Goal: Information Seeking & Learning: Learn about a topic

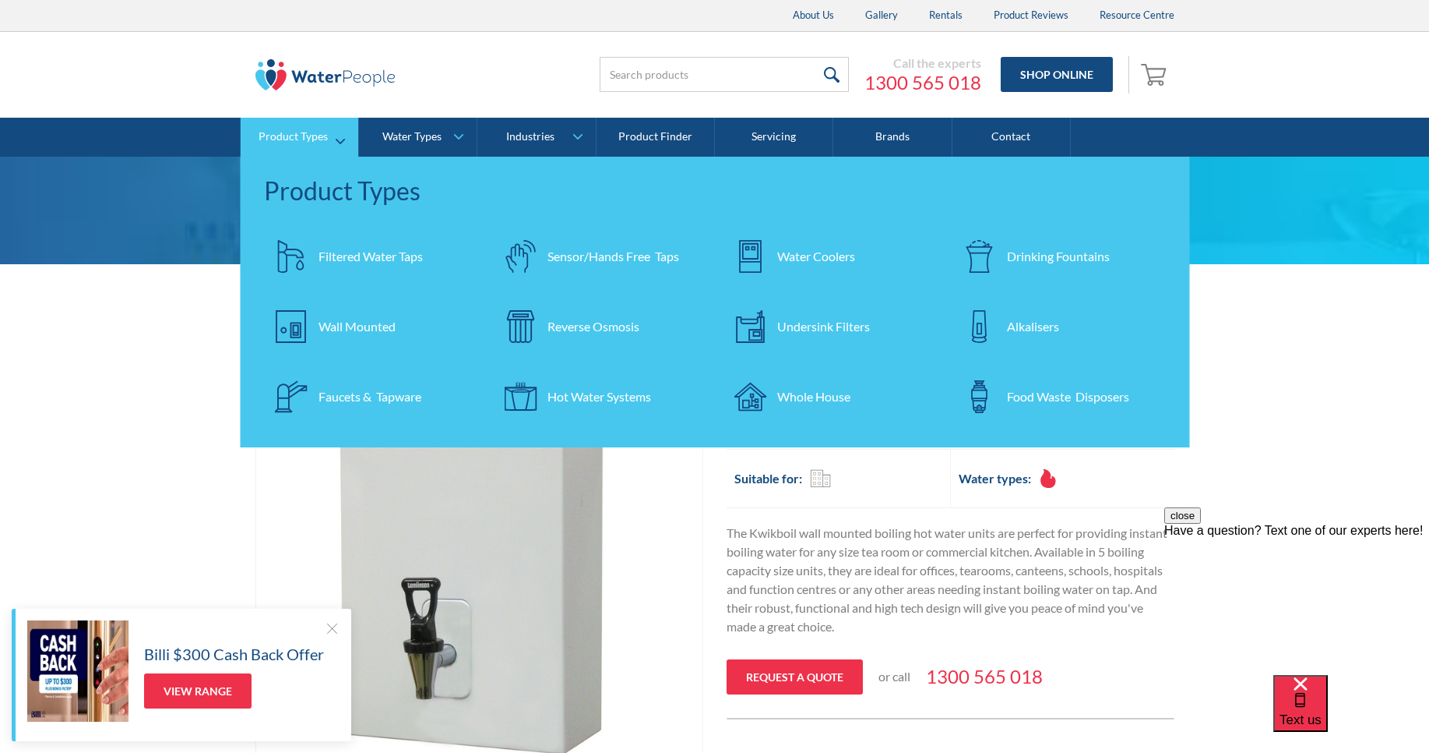
click at [567, 259] on div "Sensor/Hands Free Taps" at bounding box center [614, 256] width 132 height 19
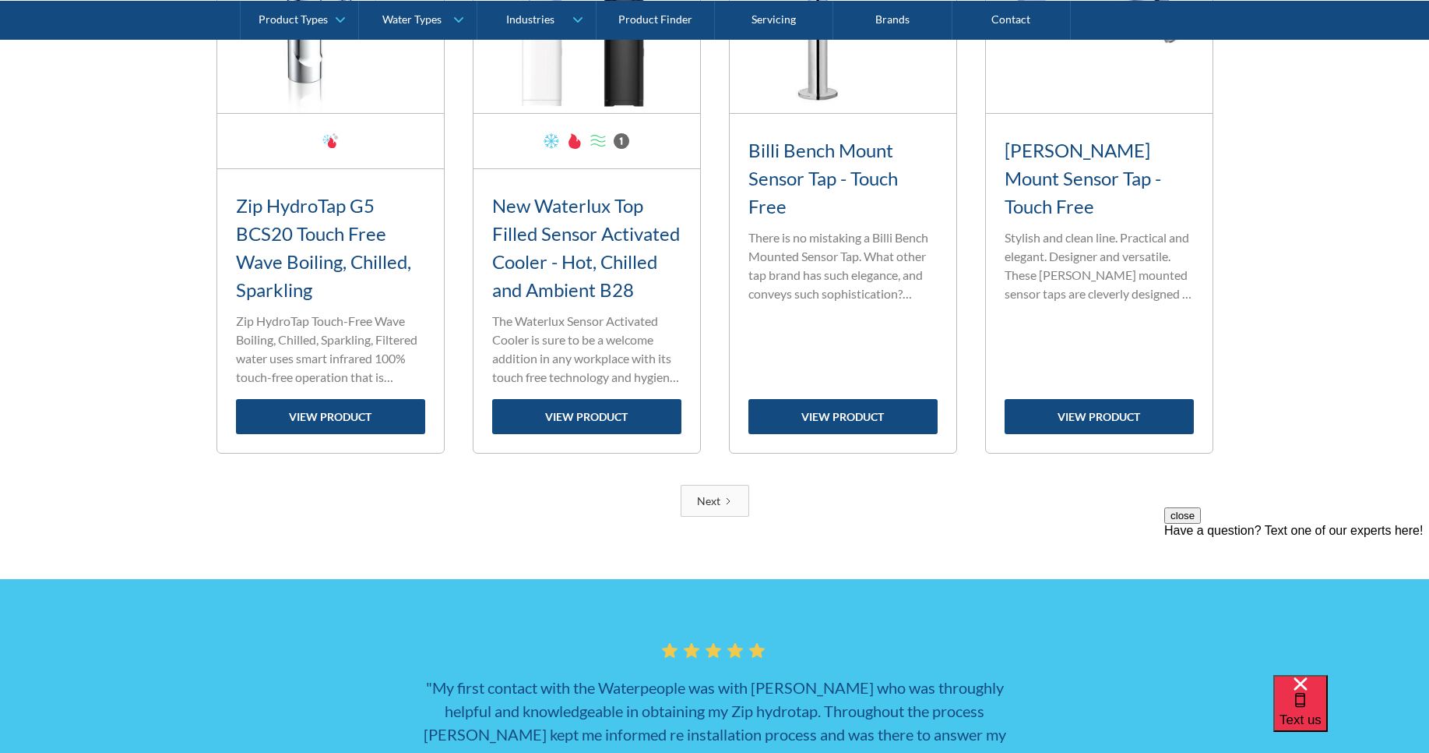
scroll to position [2617, 0]
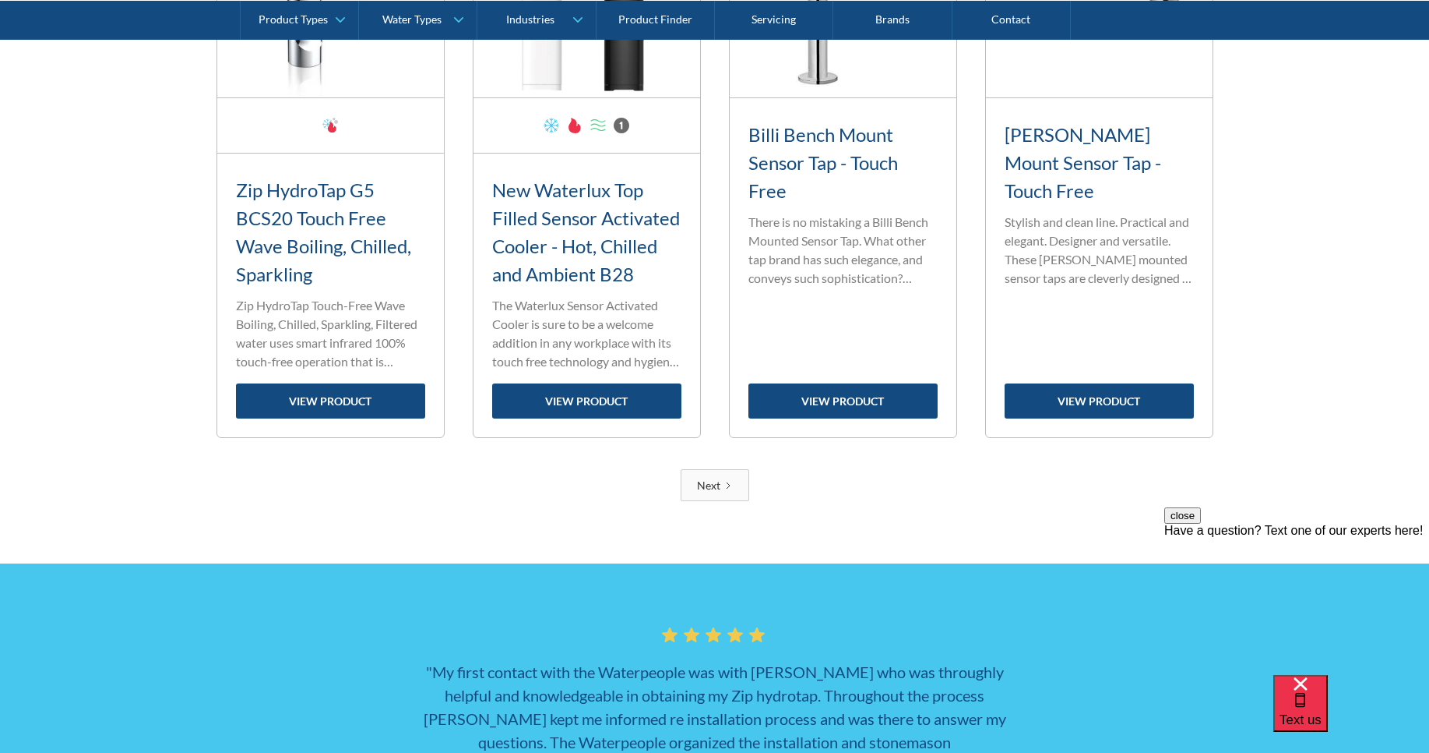
click at [689, 491] on link "Next" at bounding box center [715, 485] width 69 height 32
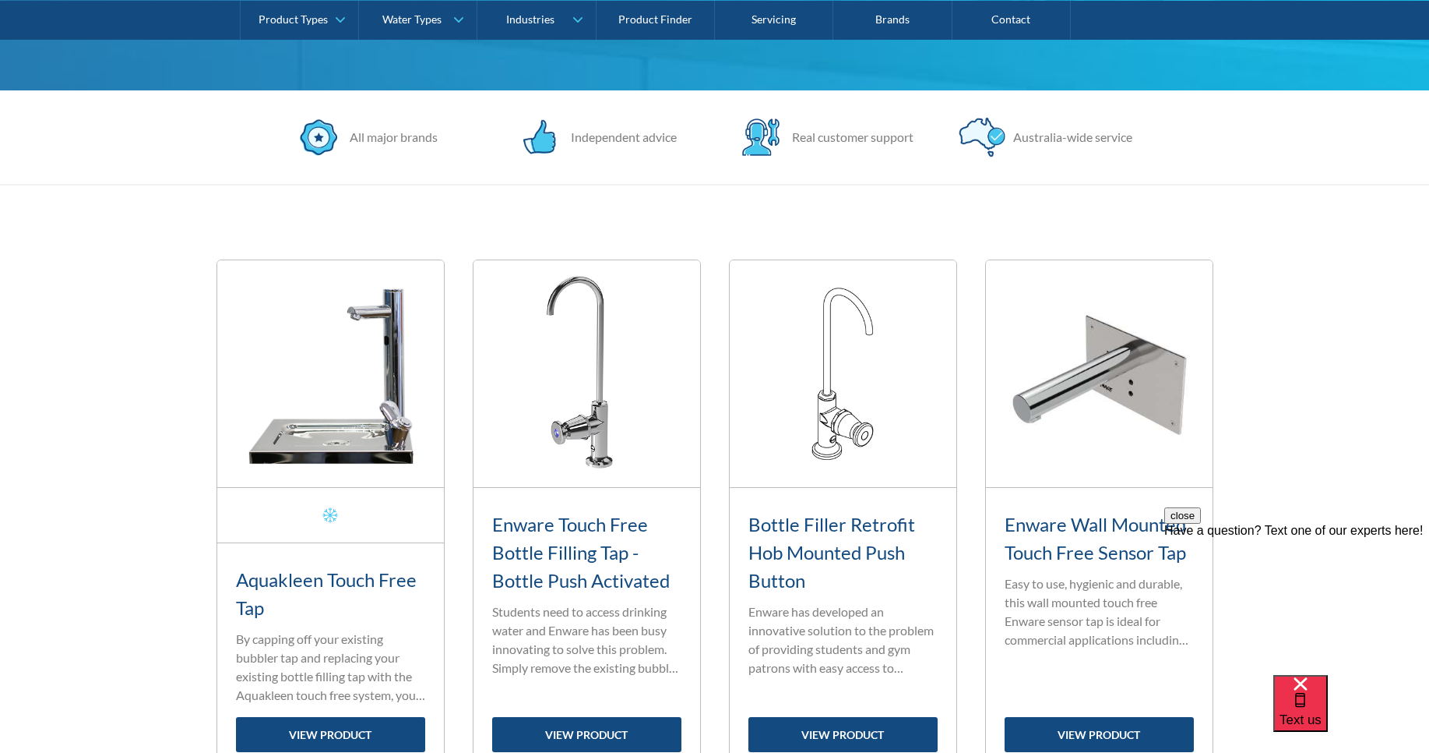
scroll to position [466, 0]
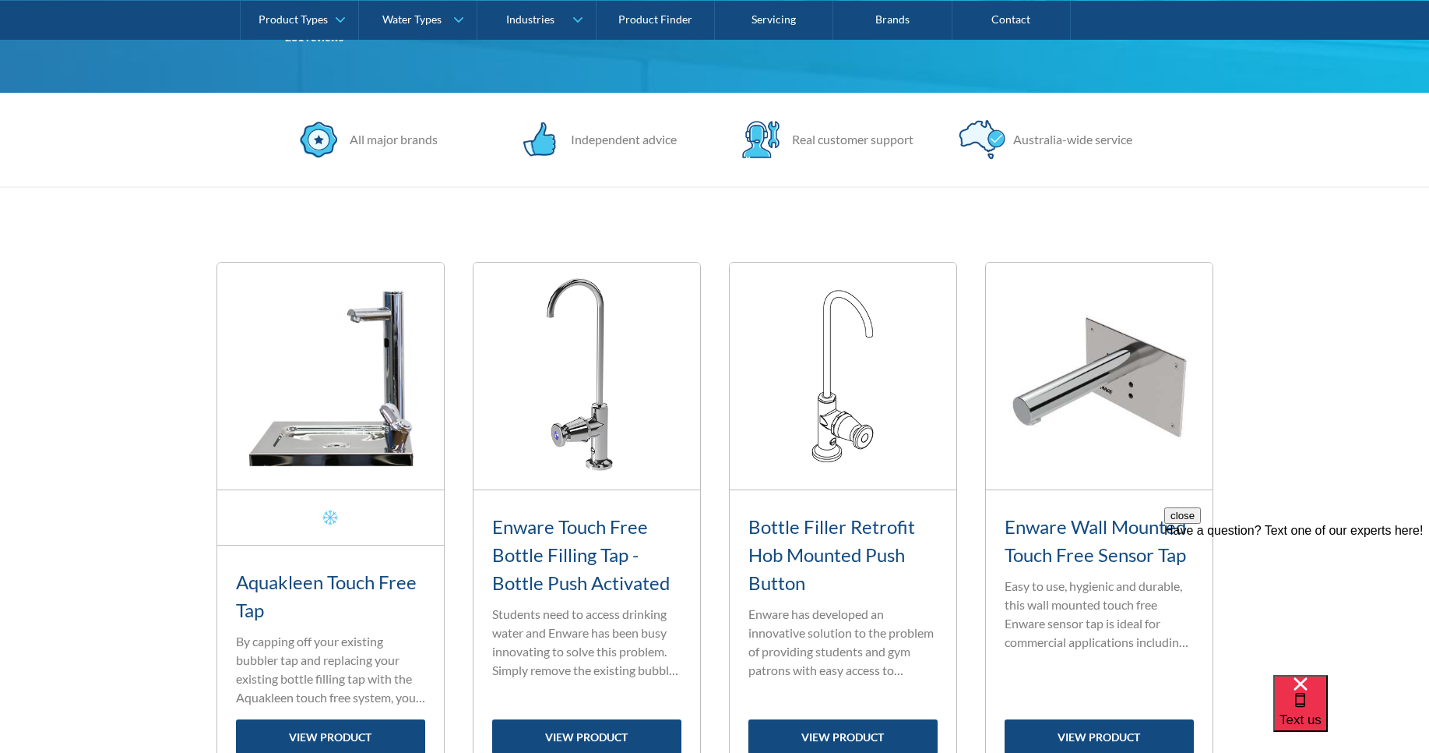
click at [388, 390] on img at bounding box center [330, 376] width 227 height 227
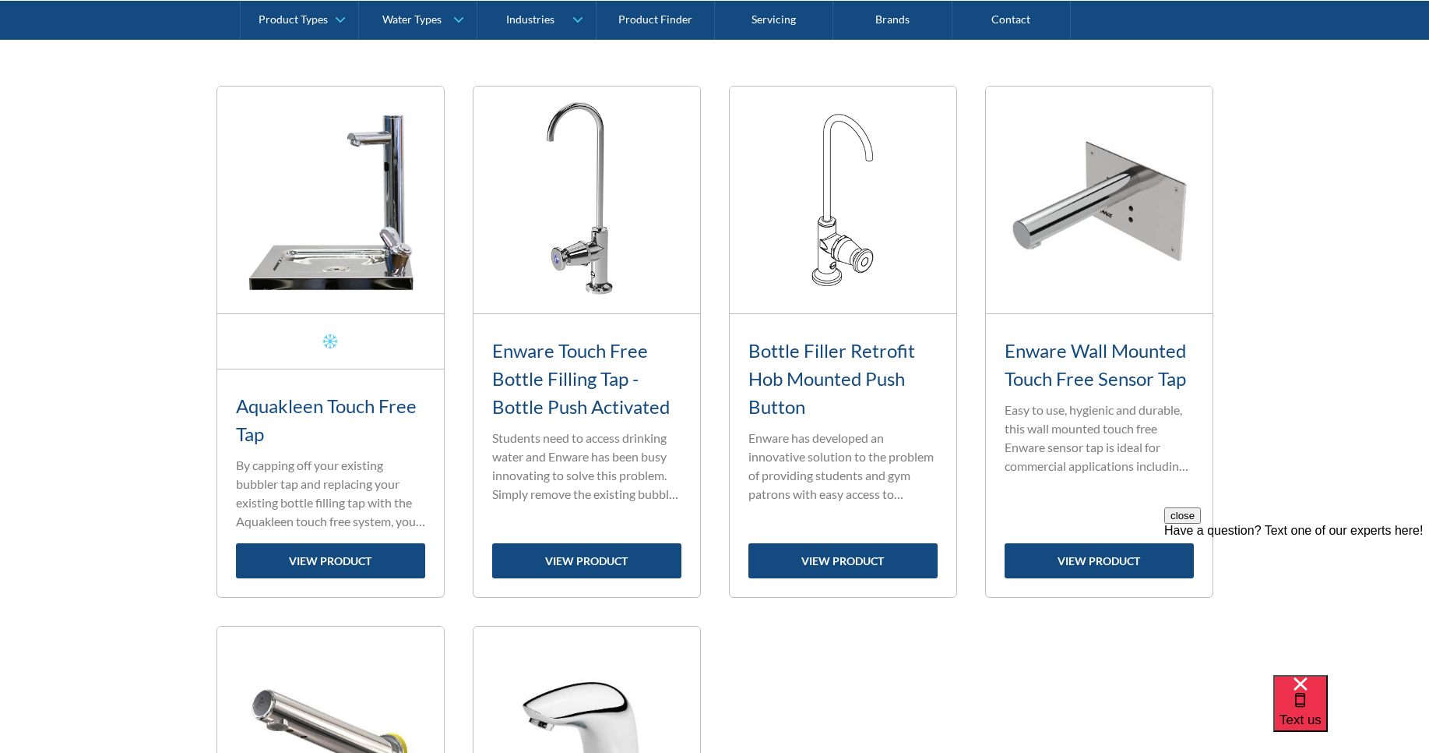
scroll to position [653, 0]
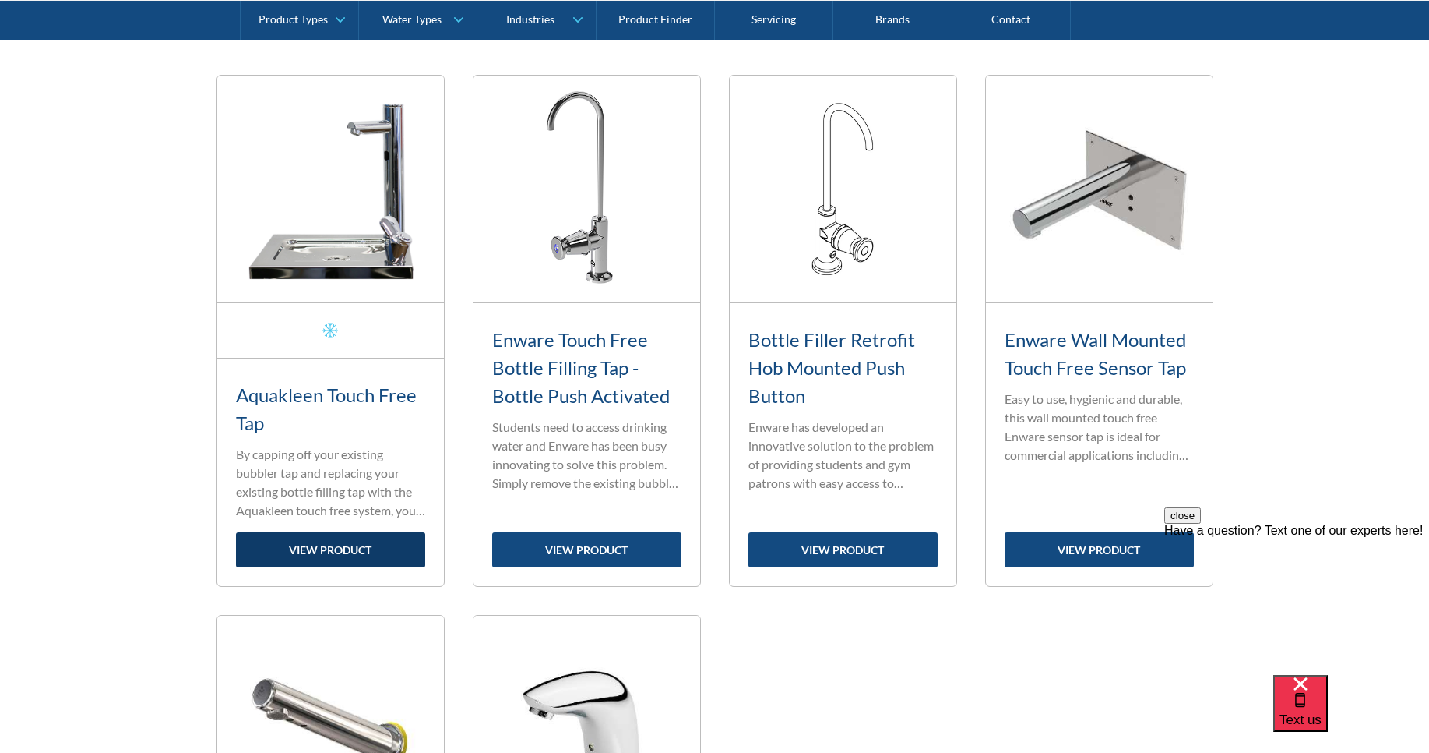
click at [322, 541] on link "view product" at bounding box center [330, 549] width 189 height 35
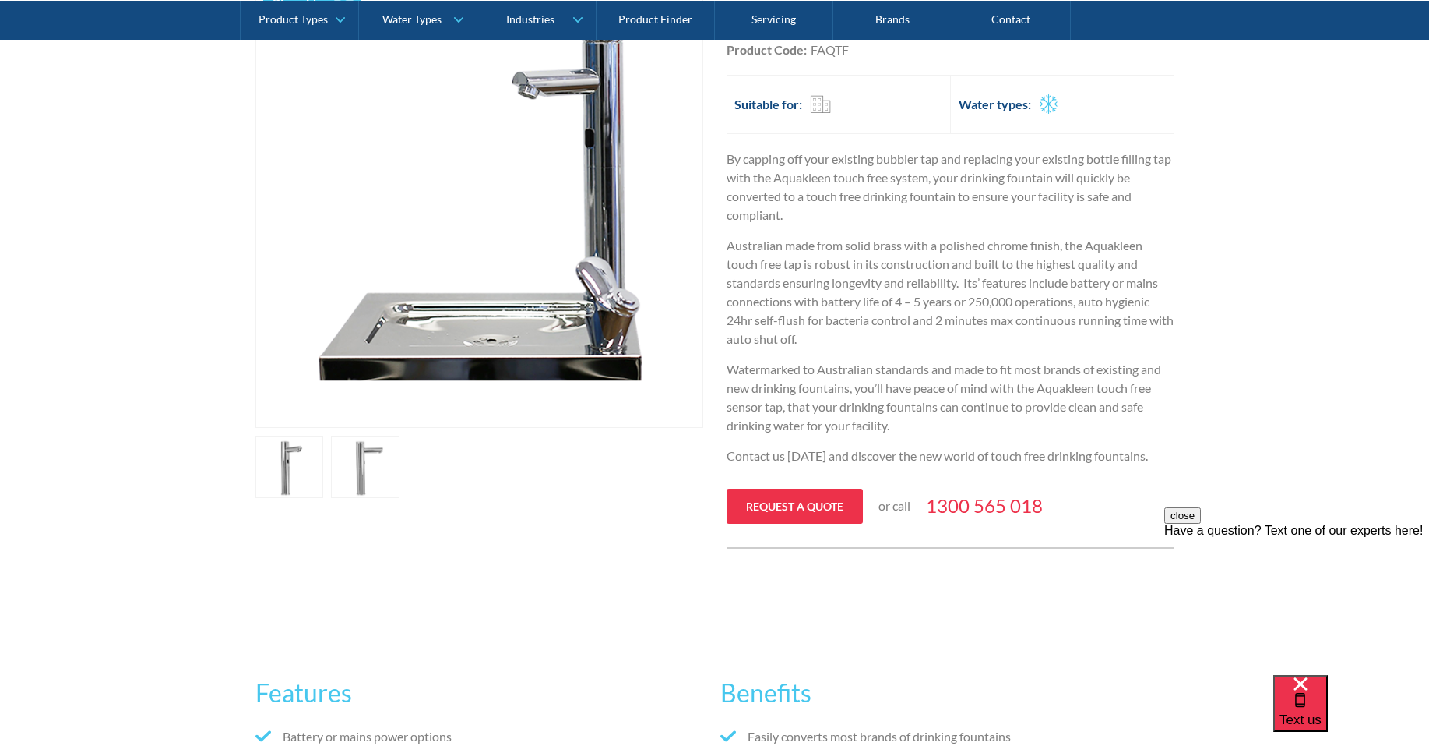
scroll to position [280, 0]
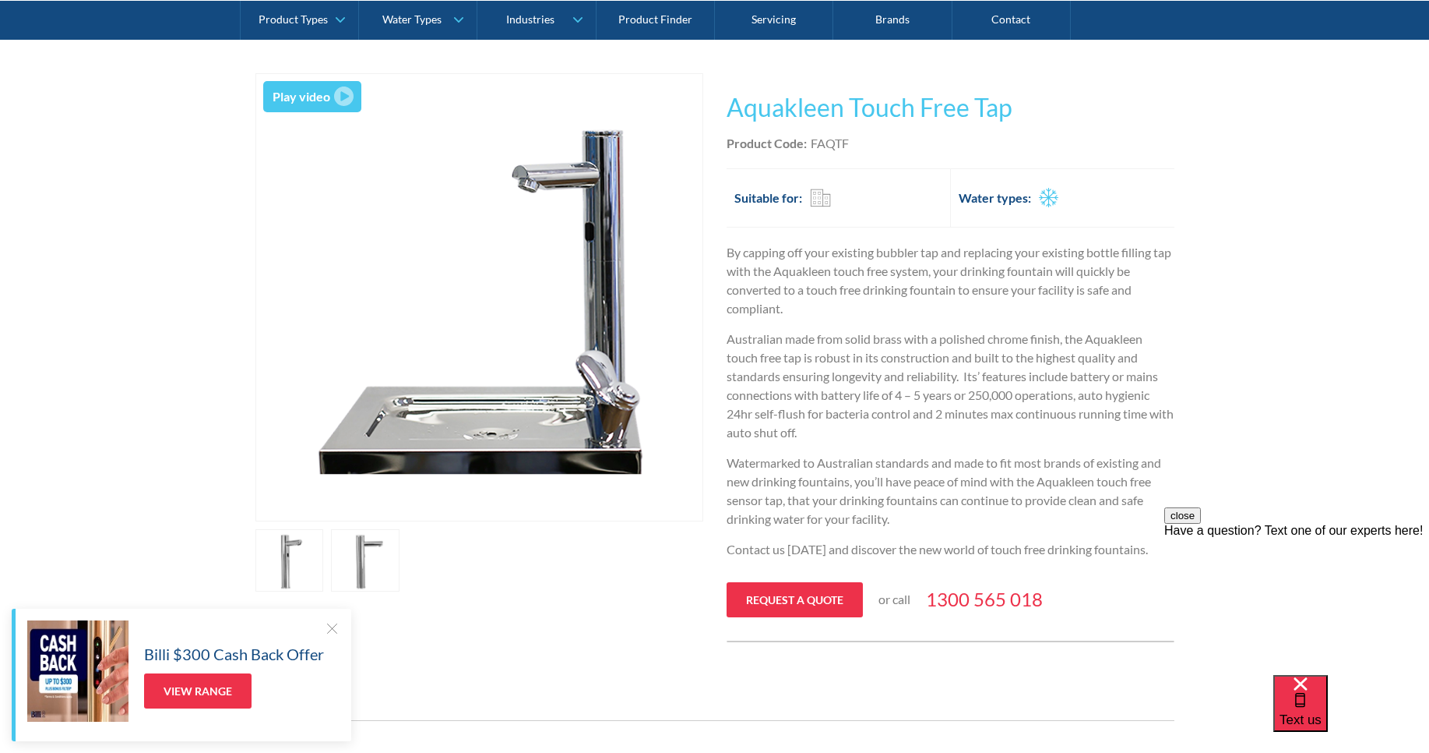
click at [327, 97] on div "Play video" at bounding box center [302, 96] width 58 height 19
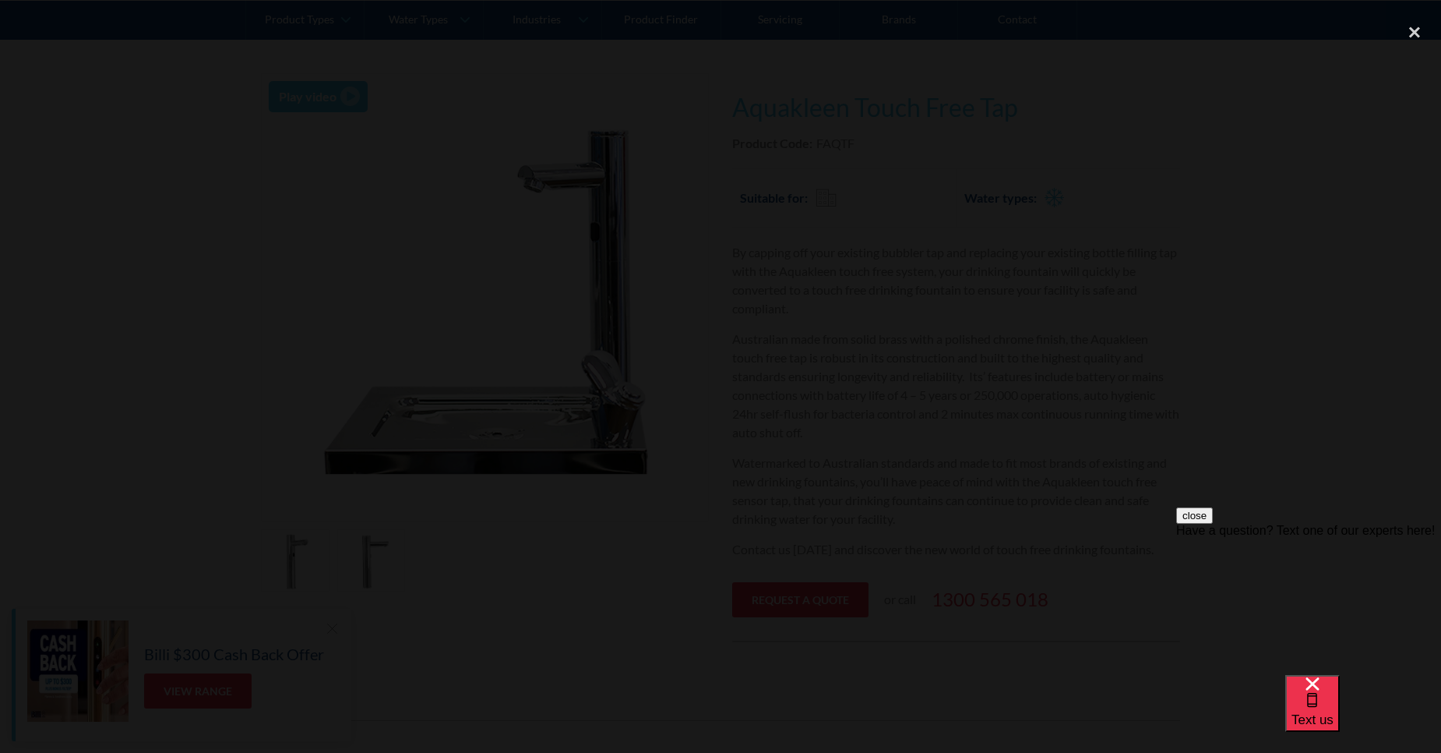
click at [199, 249] on div at bounding box center [720, 376] width 1441 height 722
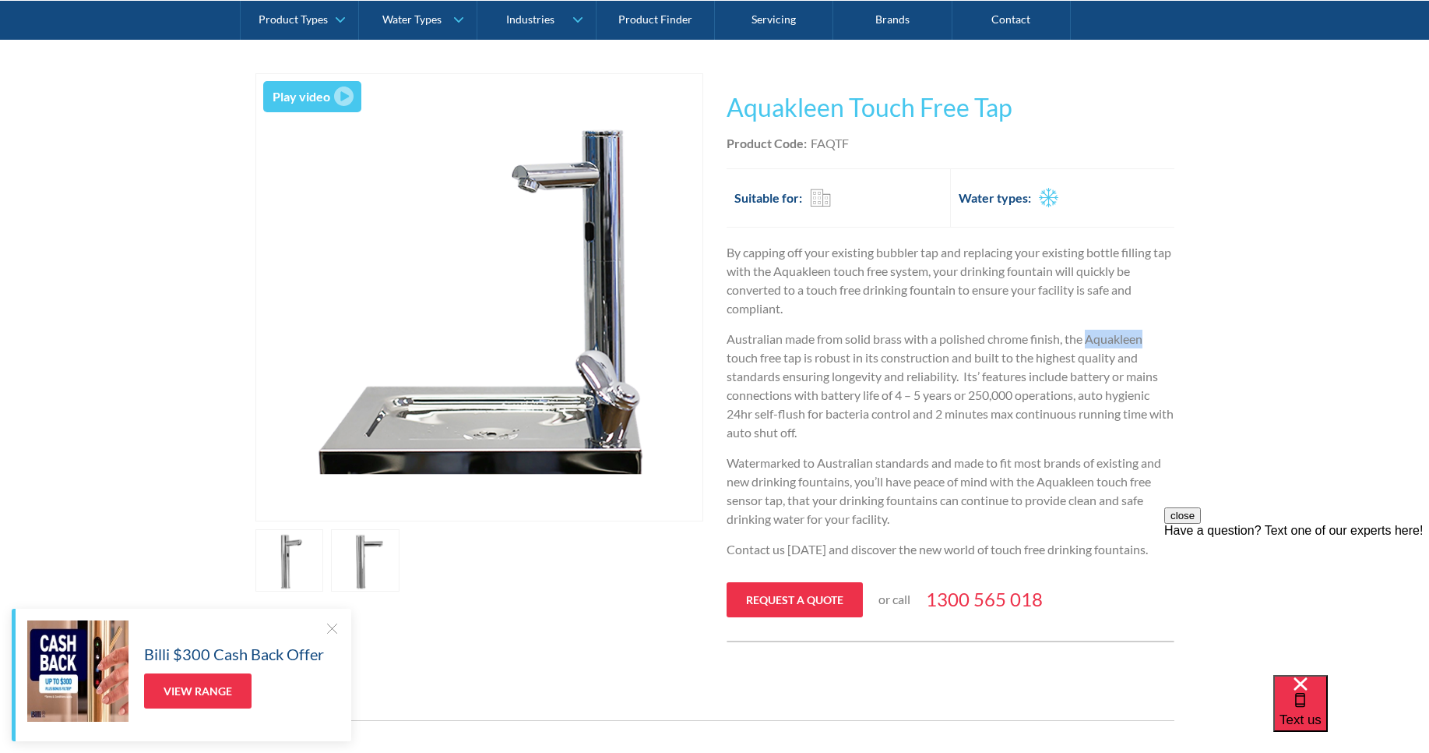
drag, startPoint x: 1089, startPoint y: 339, endPoint x: 1147, endPoint y: 344, distance: 57.8
click at [1147, 344] on p "Australian made from solid brass with a polished chrome finish, the Aquakleen t…" at bounding box center [951, 386] width 448 height 112
copy p "Aquakleen"
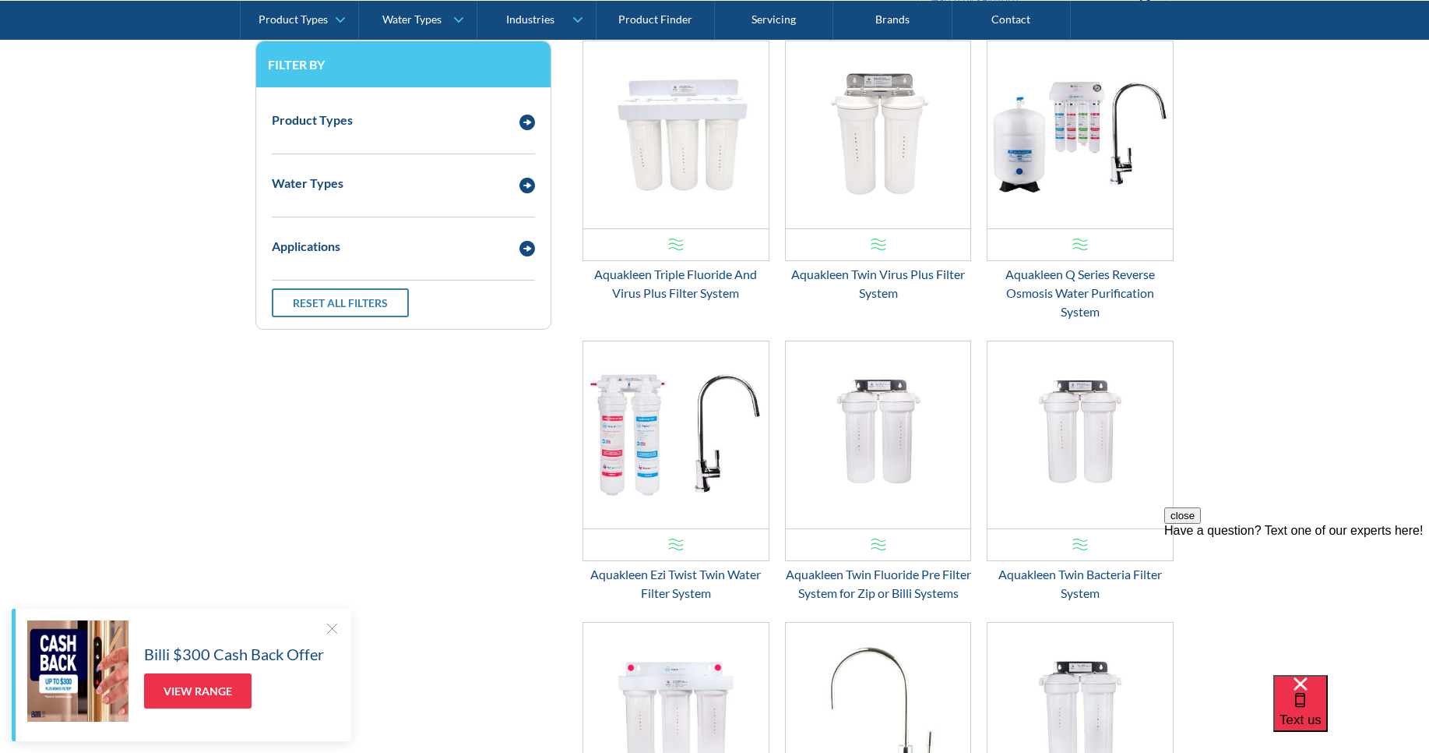
scroll to position [2150, 0]
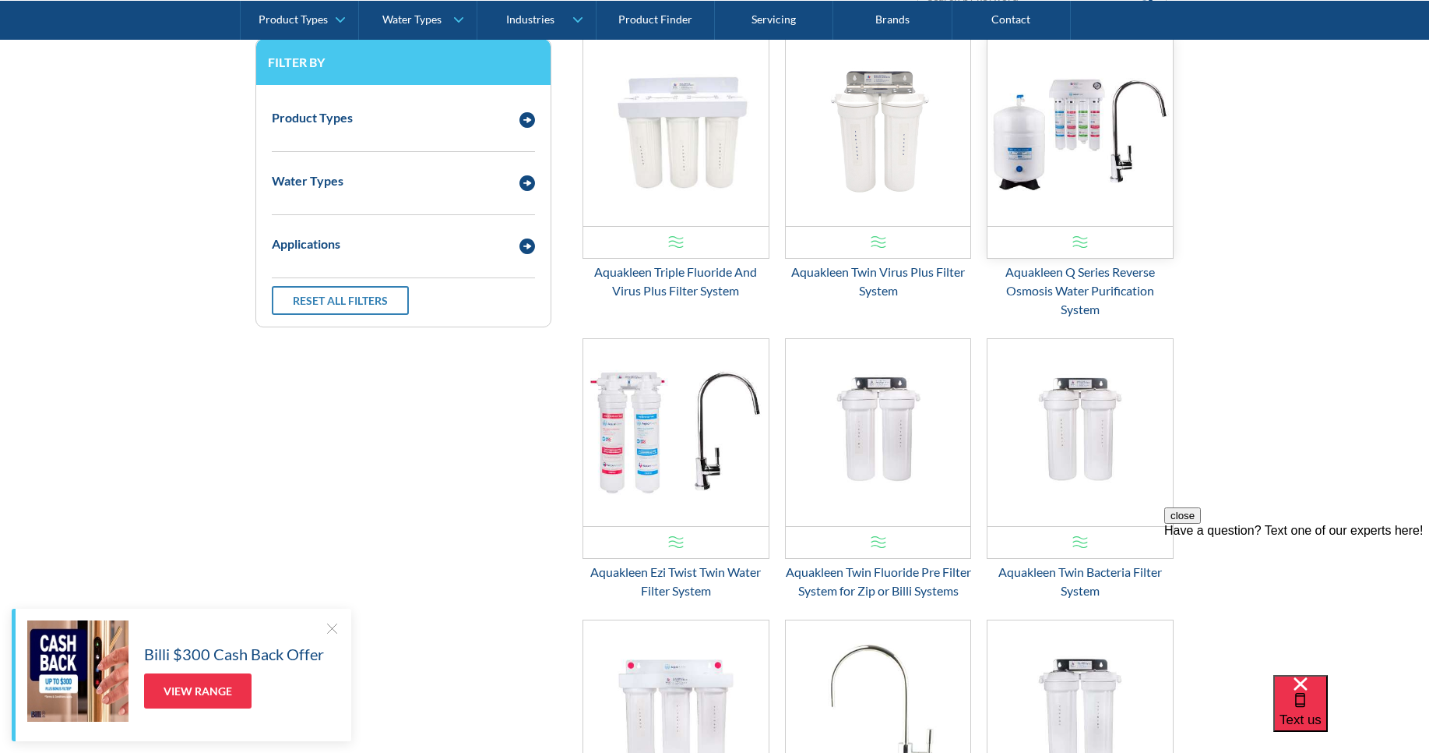
click at [1095, 123] on img "Email Form 3" at bounding box center [1080, 132] width 185 height 187
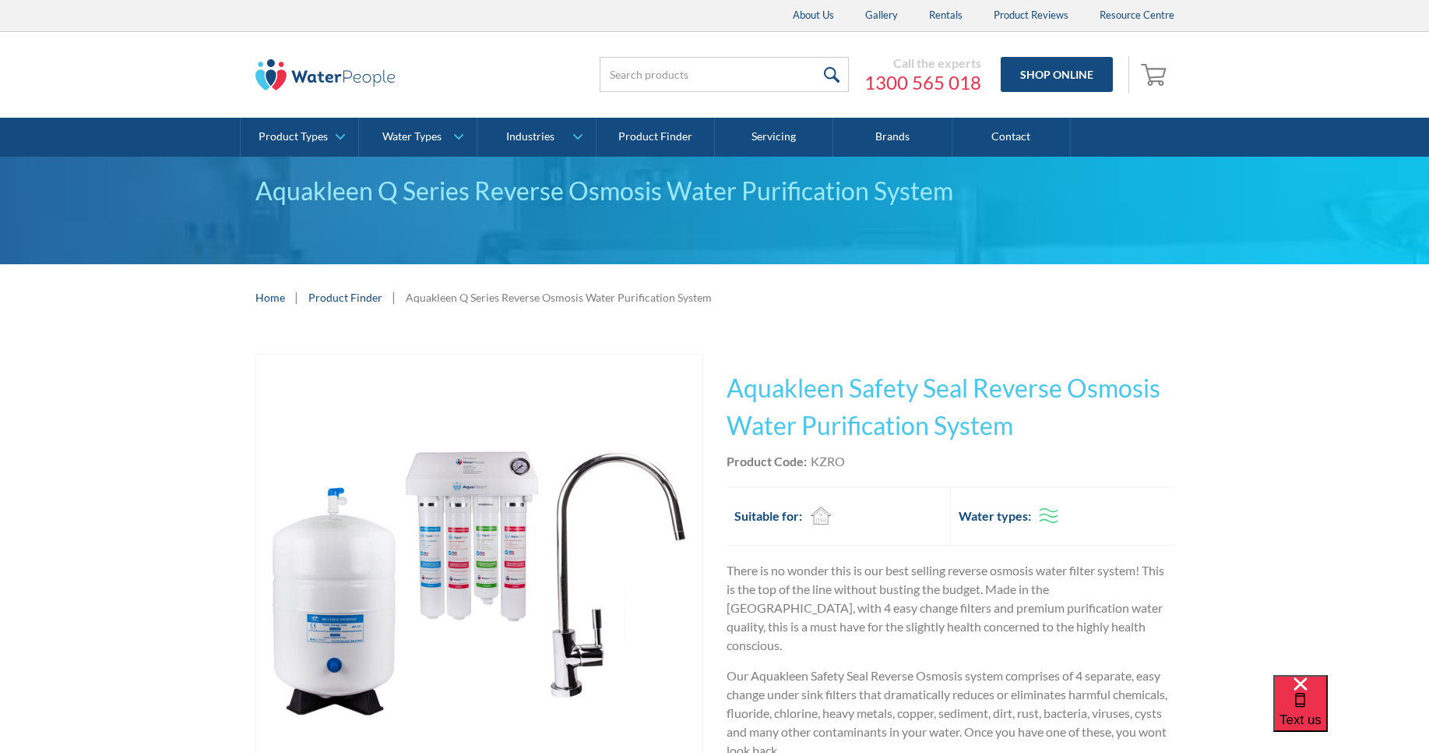
click at [447, 536] on img "open lightbox" at bounding box center [479, 577] width 446 height 446
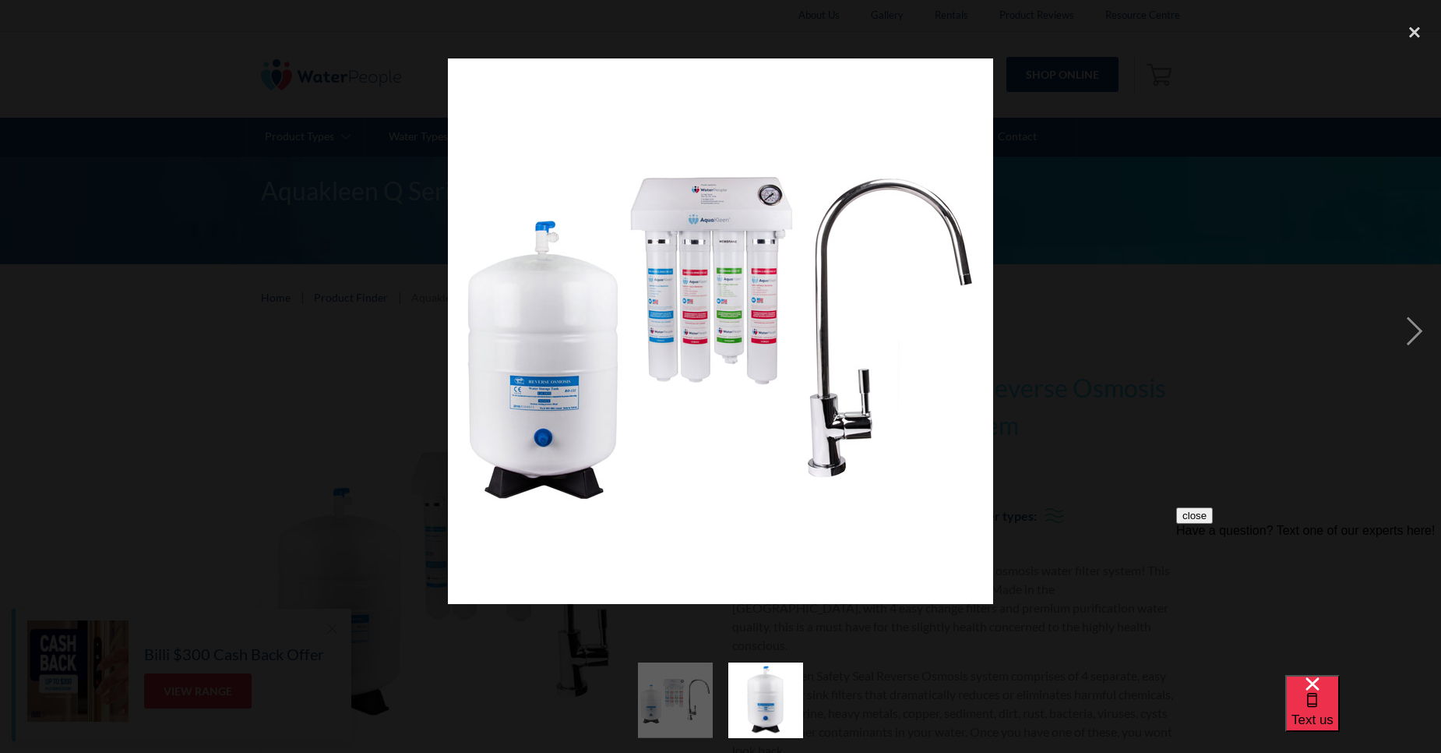
click at [1138, 402] on div at bounding box center [720, 331] width 1441 height 632
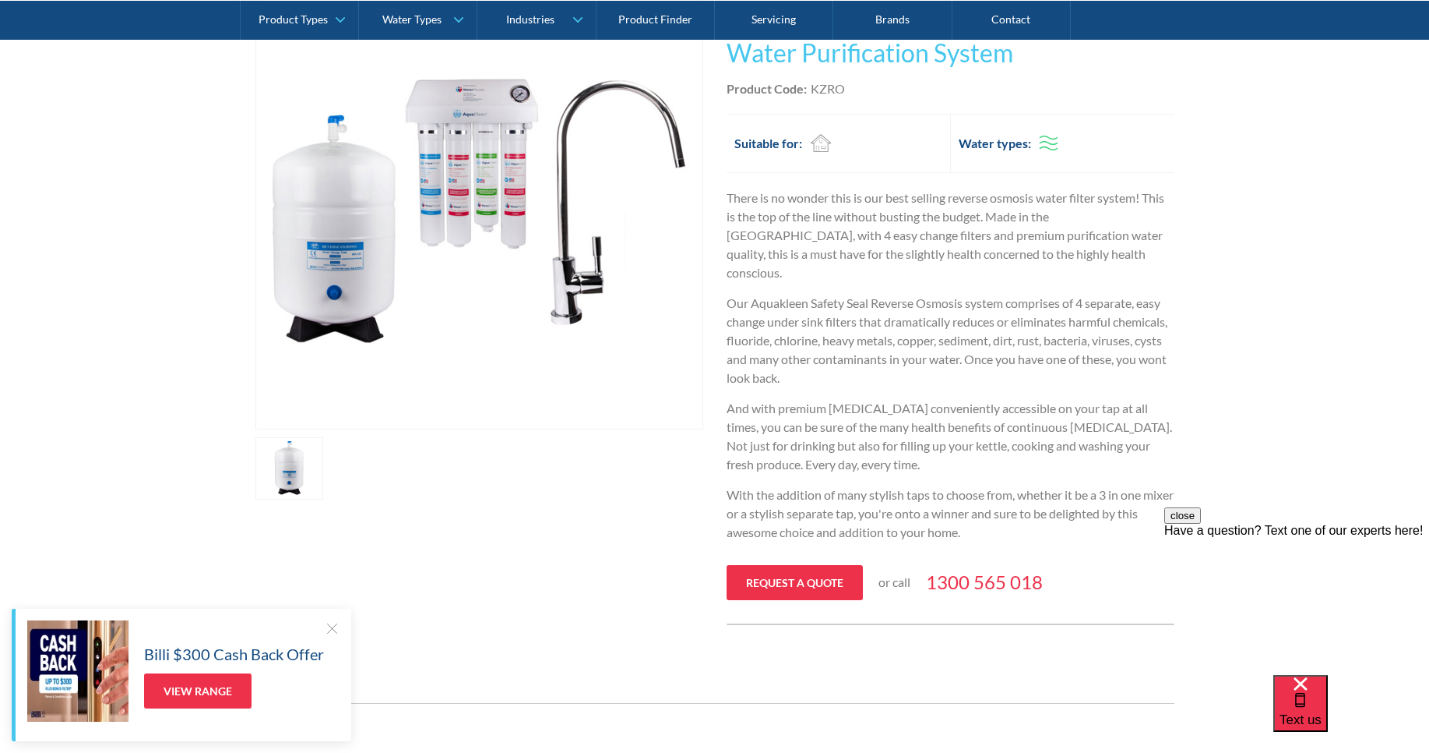
scroll to position [330, 0]
